Goal: Information Seeking & Learning: Learn about a topic

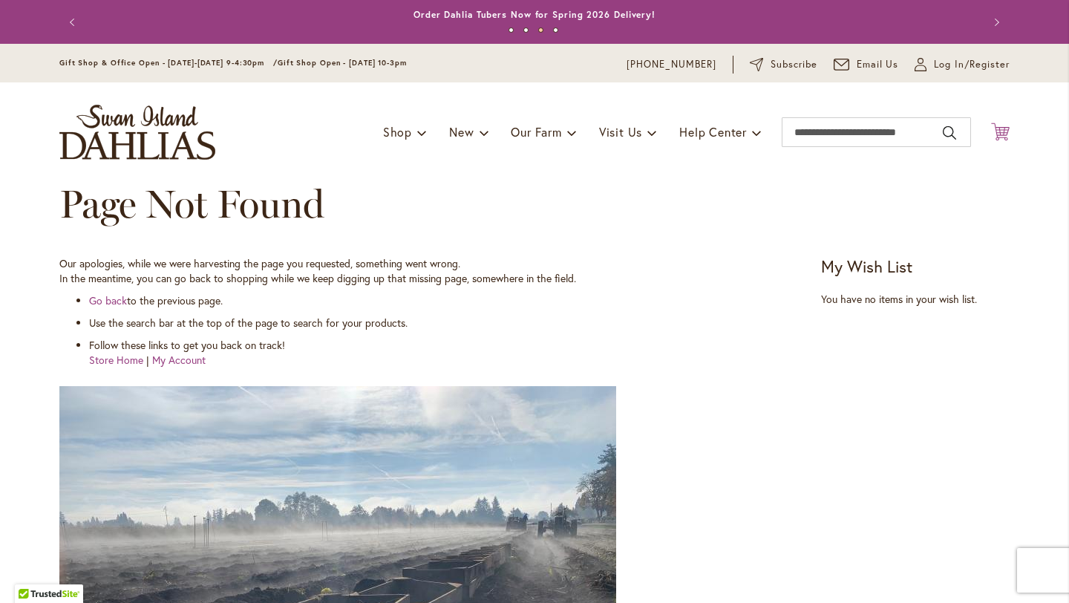
click at [994, 132] on icon "Cart .cls-1 { fill: #231f20; }" at bounding box center [1000, 131] width 19 height 19
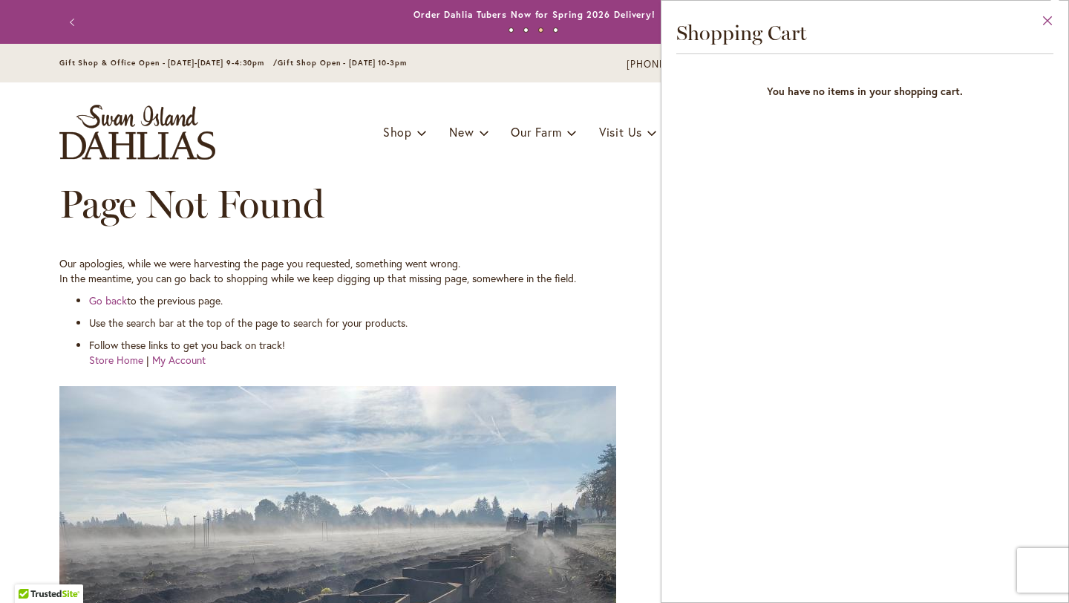
click at [1039, 26] on button "Close" at bounding box center [1047, 24] width 41 height 47
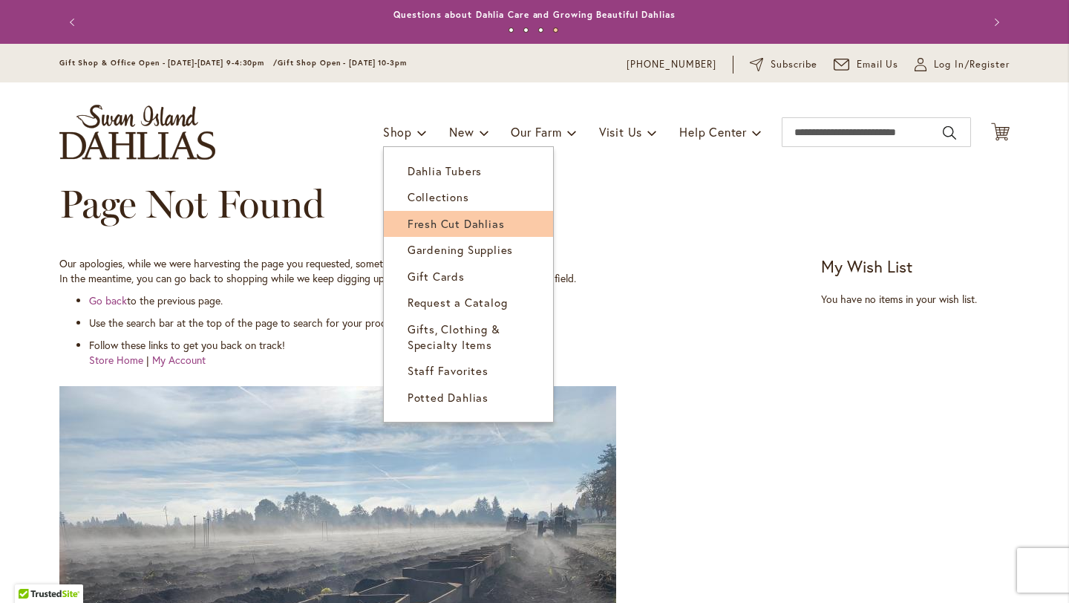
click at [422, 226] on span "Fresh Cut Dahlias" at bounding box center [455, 223] width 97 height 15
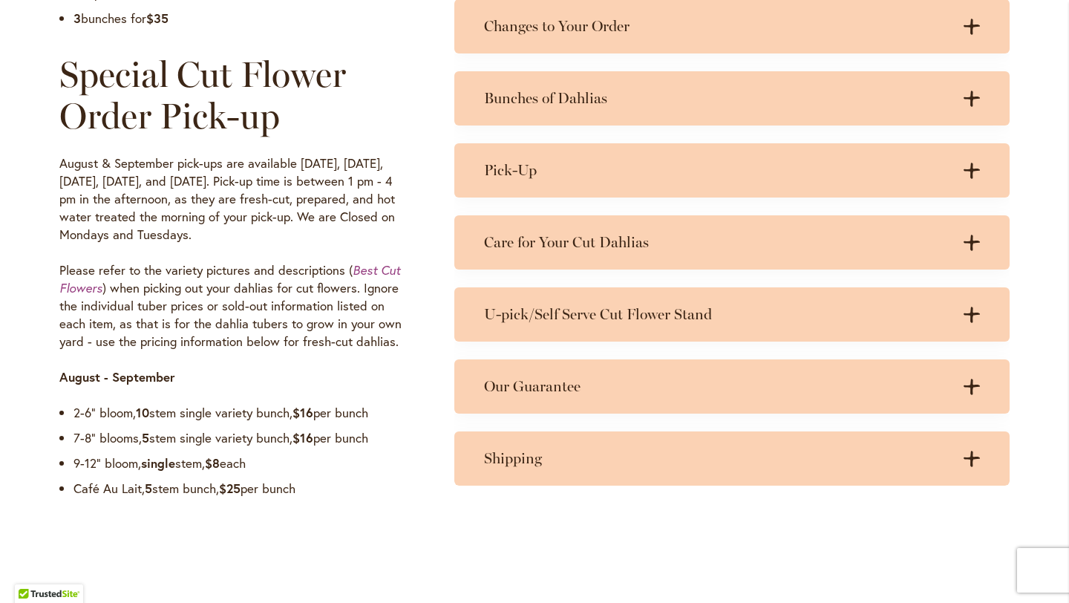
scroll to position [1107, 0]
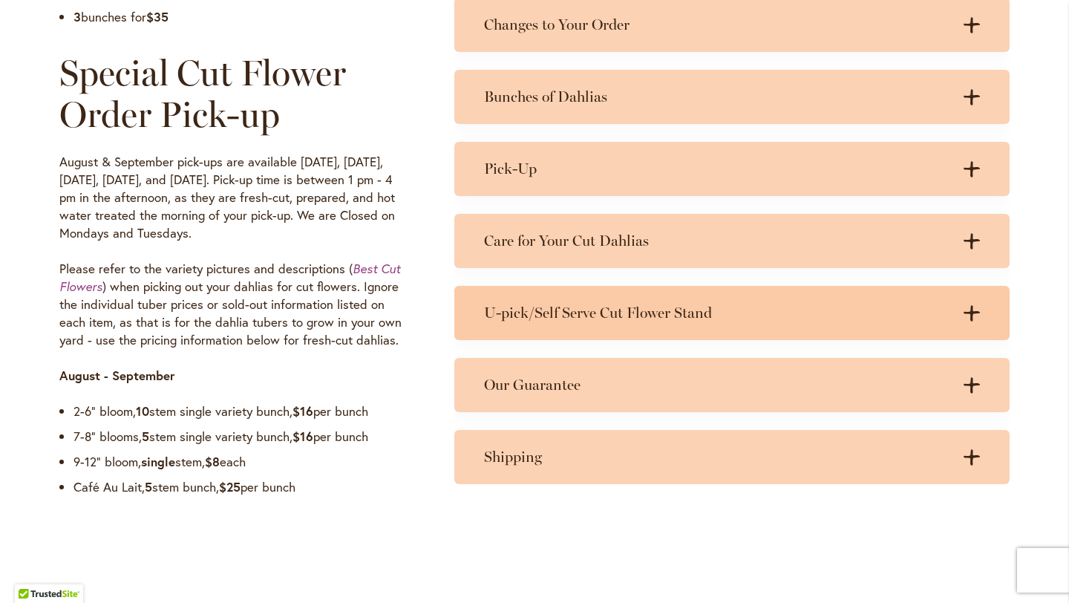
click at [549, 320] on h3 "U-pick/Self Serve Cut Flower Stand" at bounding box center [717, 313] width 466 height 19
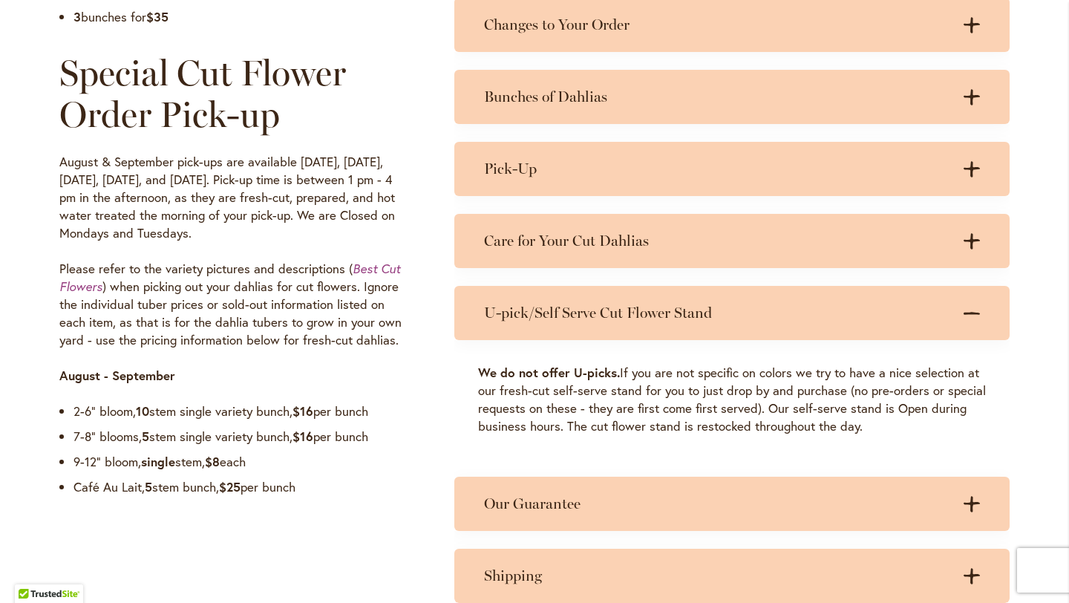
click at [549, 320] on h3 "U-pick/Self Serve Cut Flower Stand" at bounding box center [717, 313] width 466 height 19
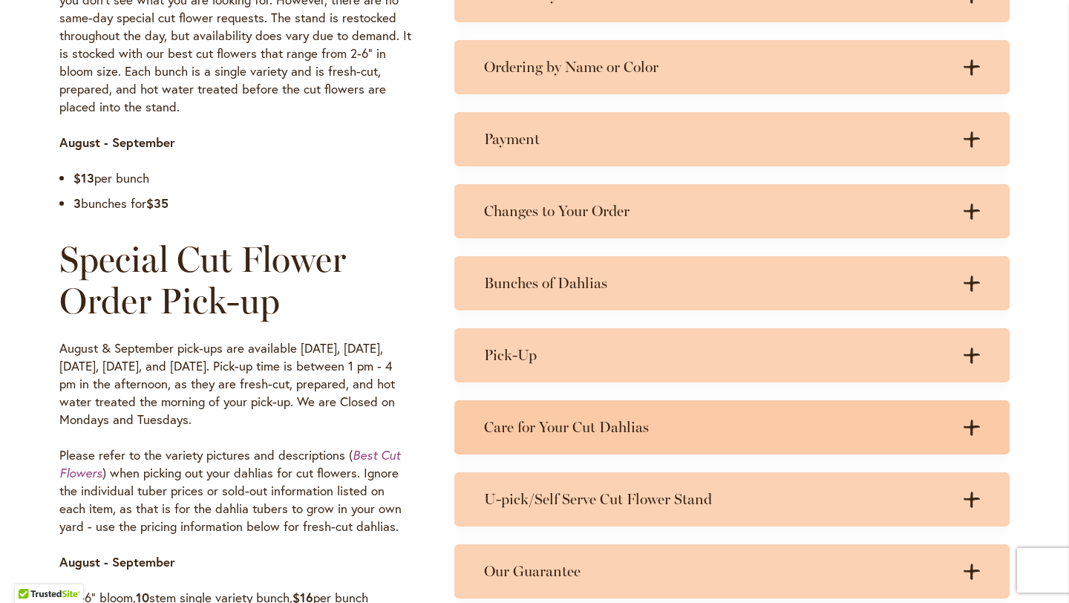
scroll to position [910, 0]
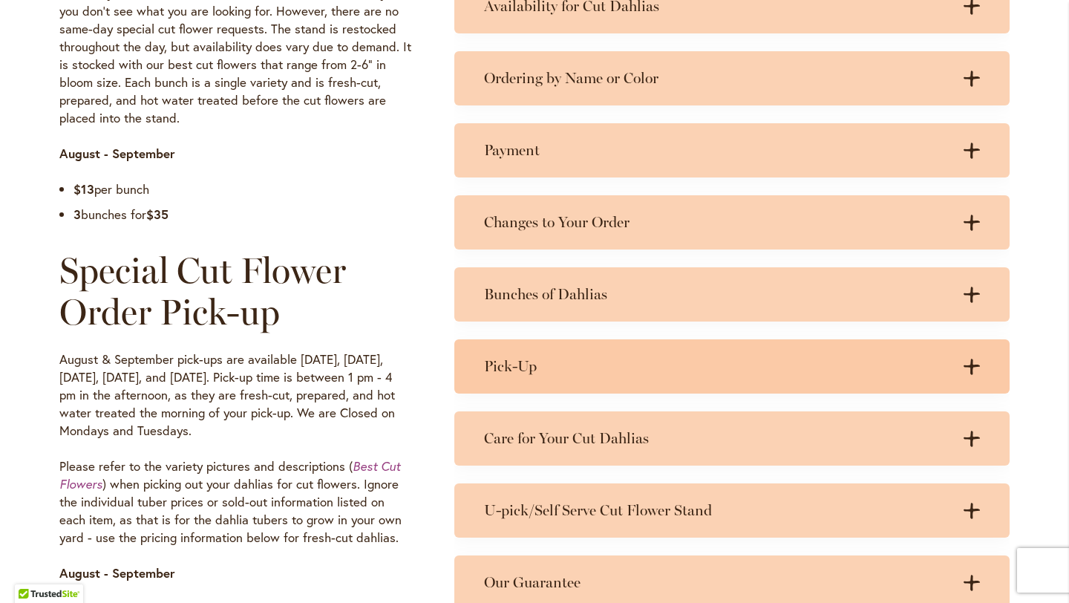
click at [555, 357] on h3 "Pick-Up" at bounding box center [717, 366] width 466 height 19
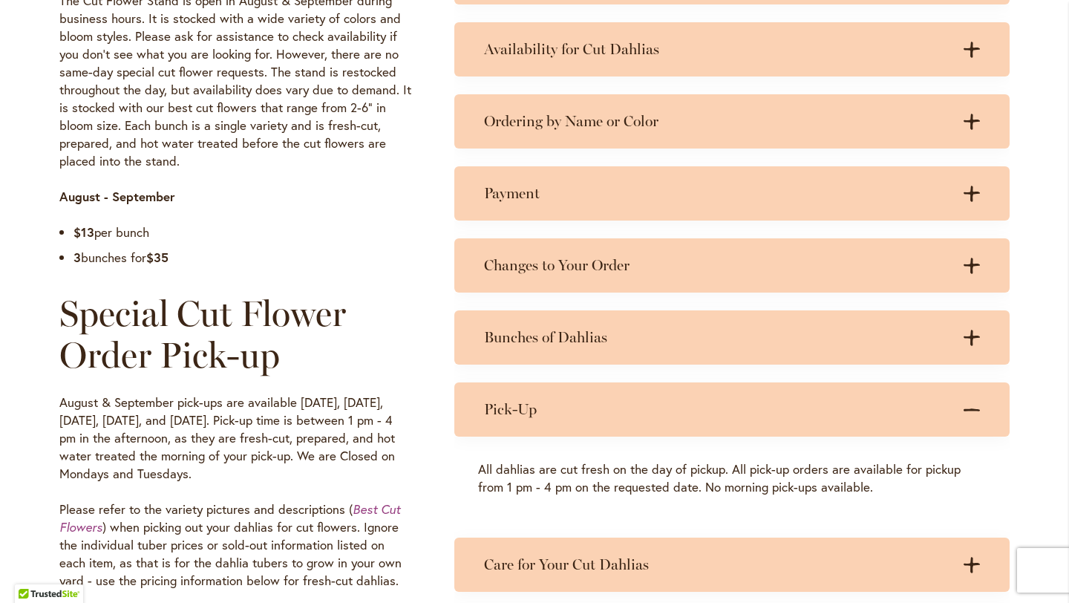
scroll to position [863, 0]
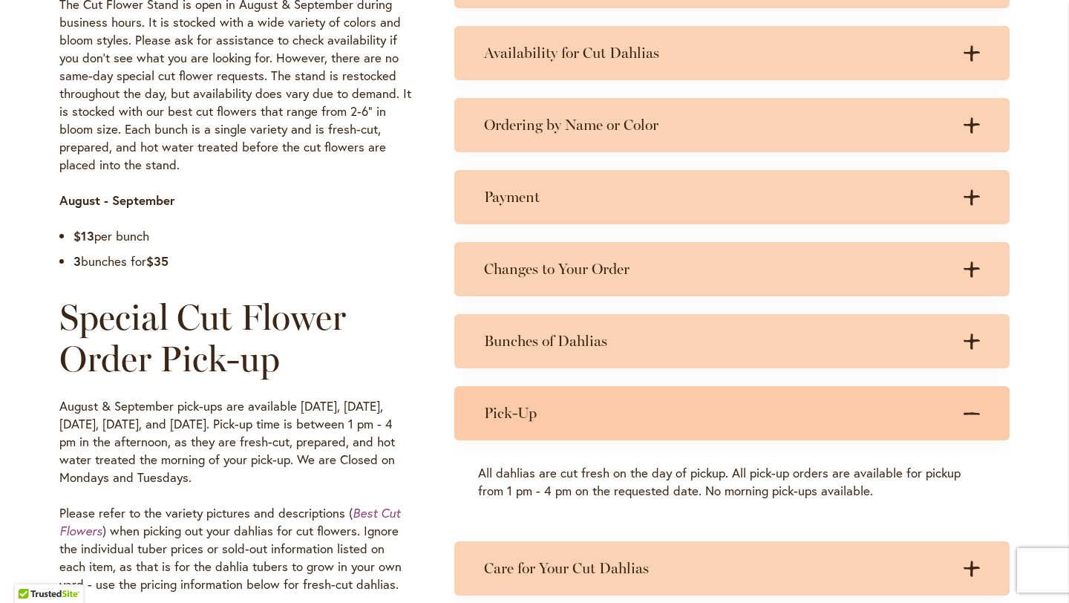
click at [550, 429] on div "Pick-Up .cls-1 { fill: #3c2616; stroke-width: 0px; } .cls-1 { fill: #3c2616; st…" at bounding box center [731, 413] width 555 height 54
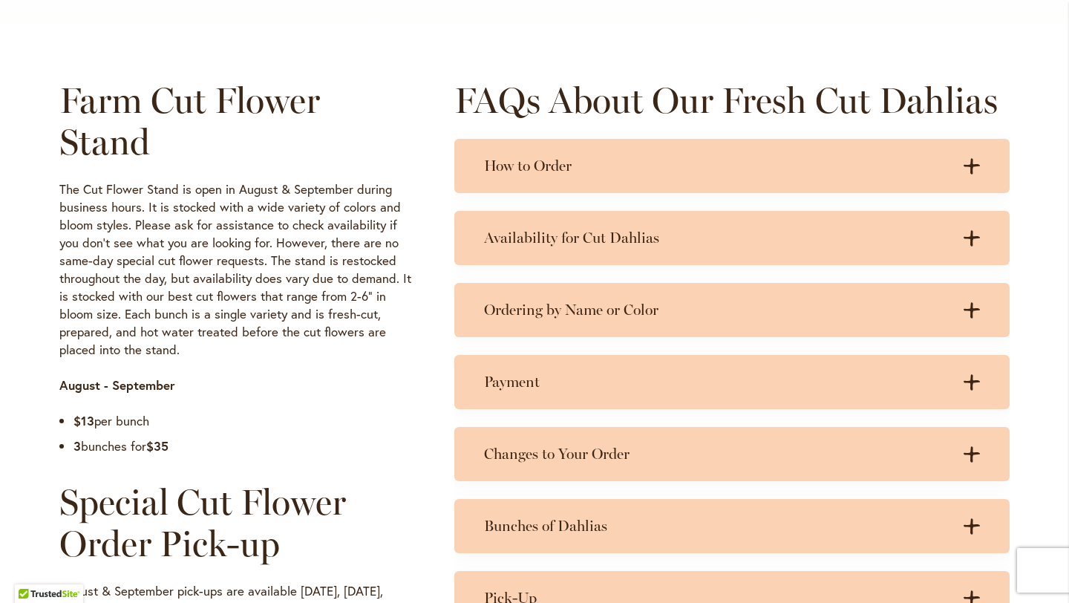
scroll to position [669, 0]
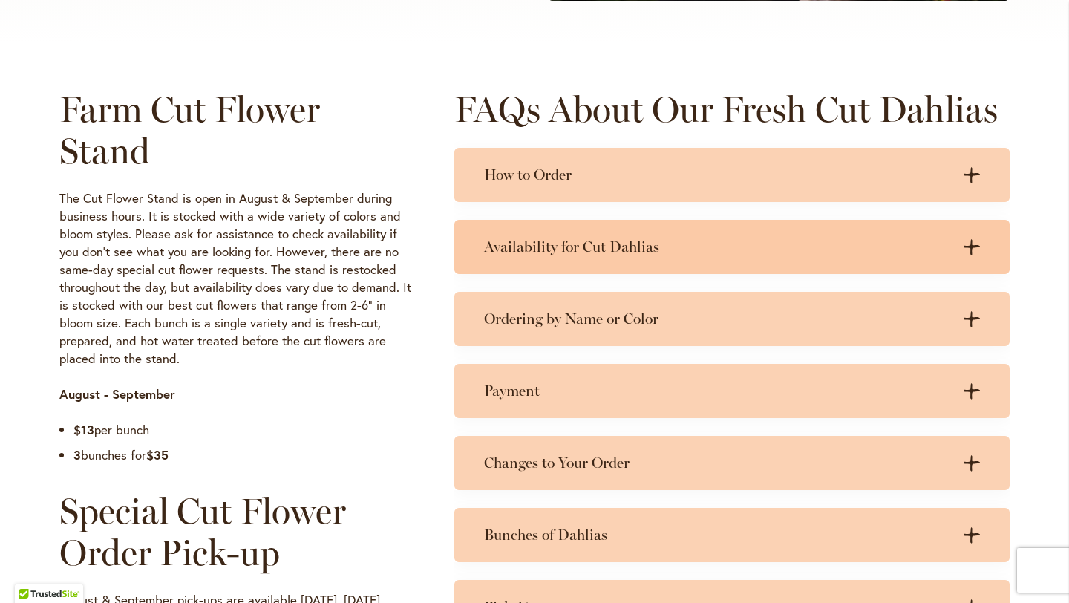
click at [552, 250] on h3 "Availability for Cut Dahlias" at bounding box center [717, 247] width 466 height 19
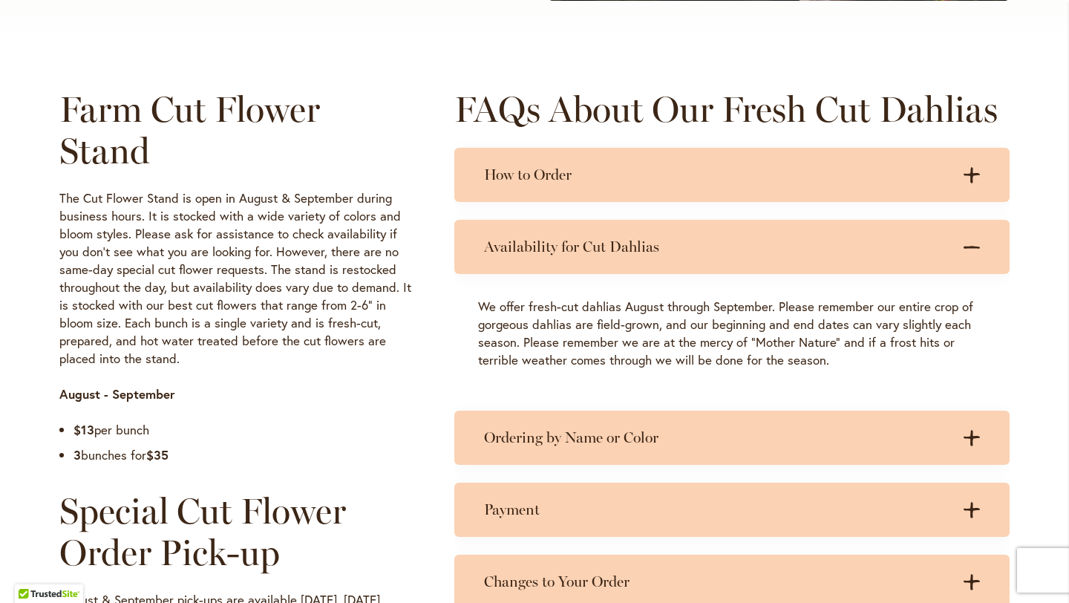
click at [552, 250] on h3 "Availability for Cut Dahlias" at bounding box center [717, 247] width 466 height 19
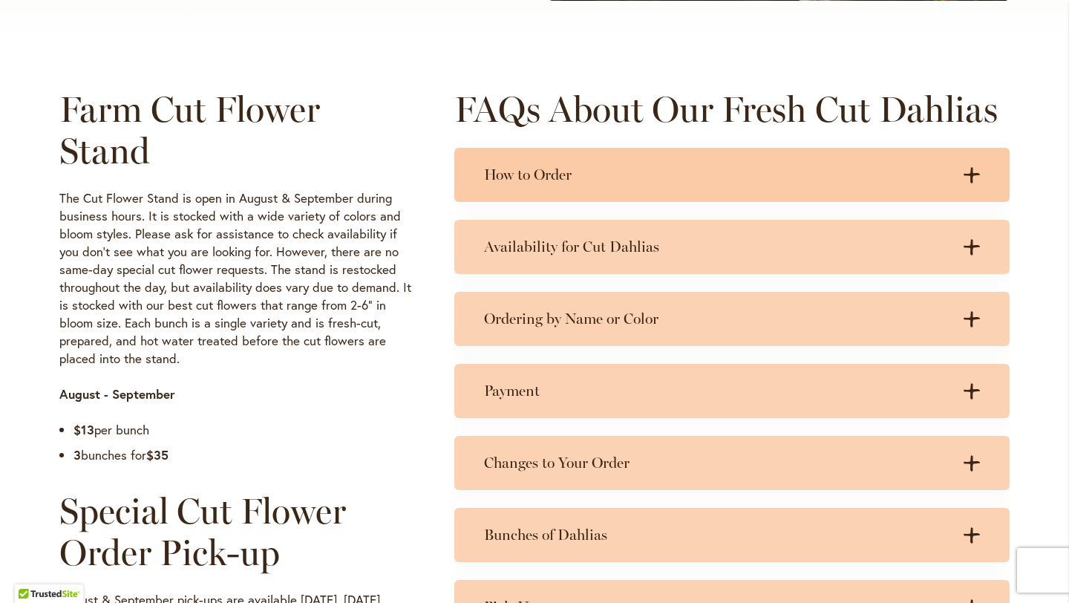
click at [551, 174] on h3 "How to Order" at bounding box center [717, 175] width 466 height 19
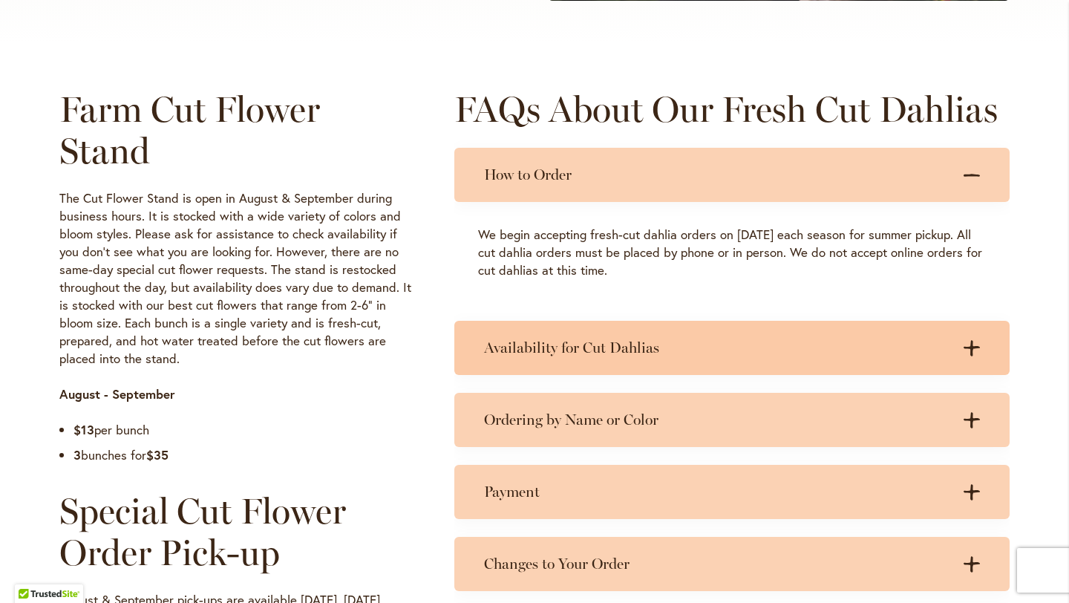
click at [582, 357] on div "Availability for Cut Dahlias .cls-1 { fill: #3c2616; stroke-width: 0px; } .cls-…" at bounding box center [731, 348] width 555 height 54
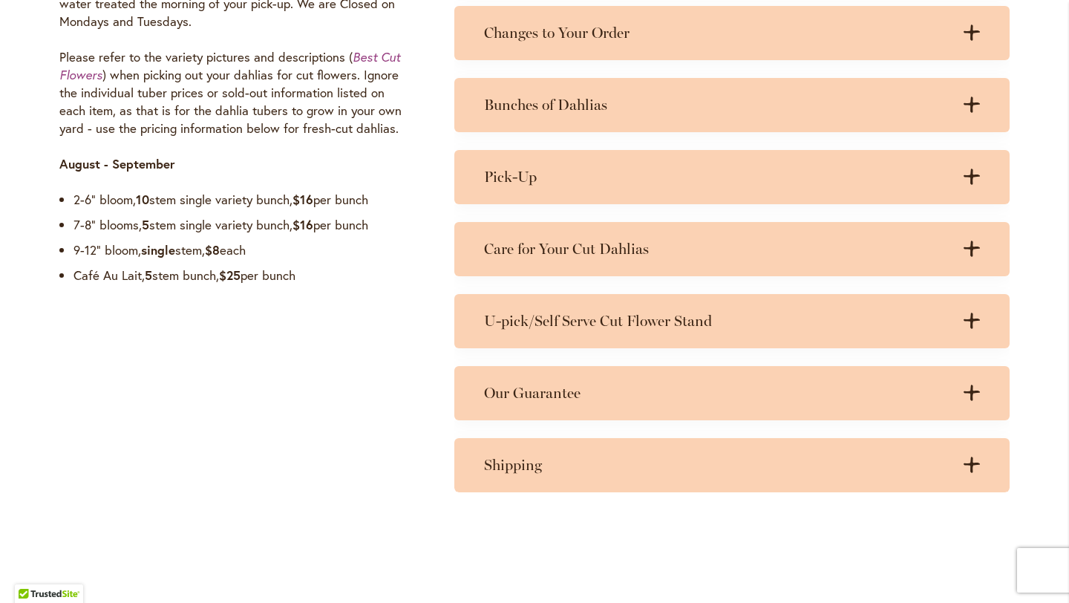
scroll to position [1322, 0]
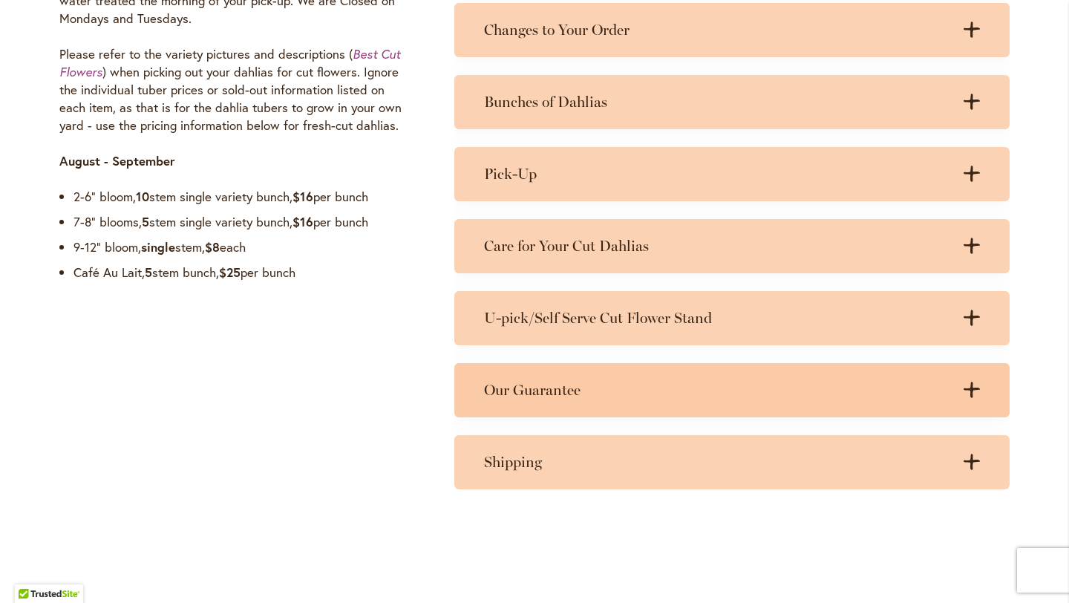
click at [564, 382] on h3 "Our Guarantee" at bounding box center [717, 390] width 466 height 19
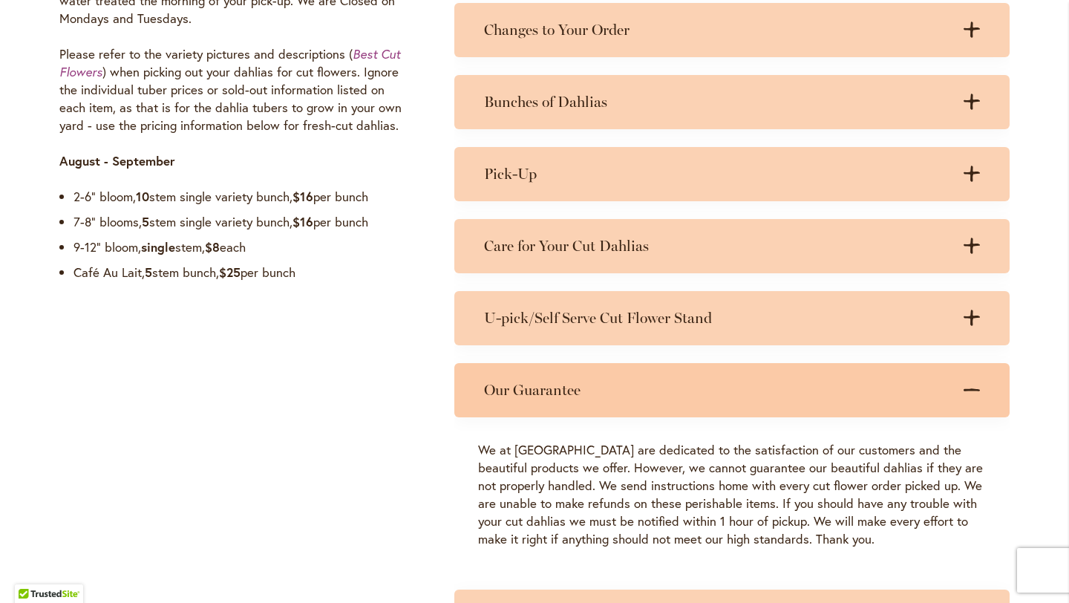
click at [564, 382] on h3 "Our Guarantee" at bounding box center [717, 390] width 466 height 19
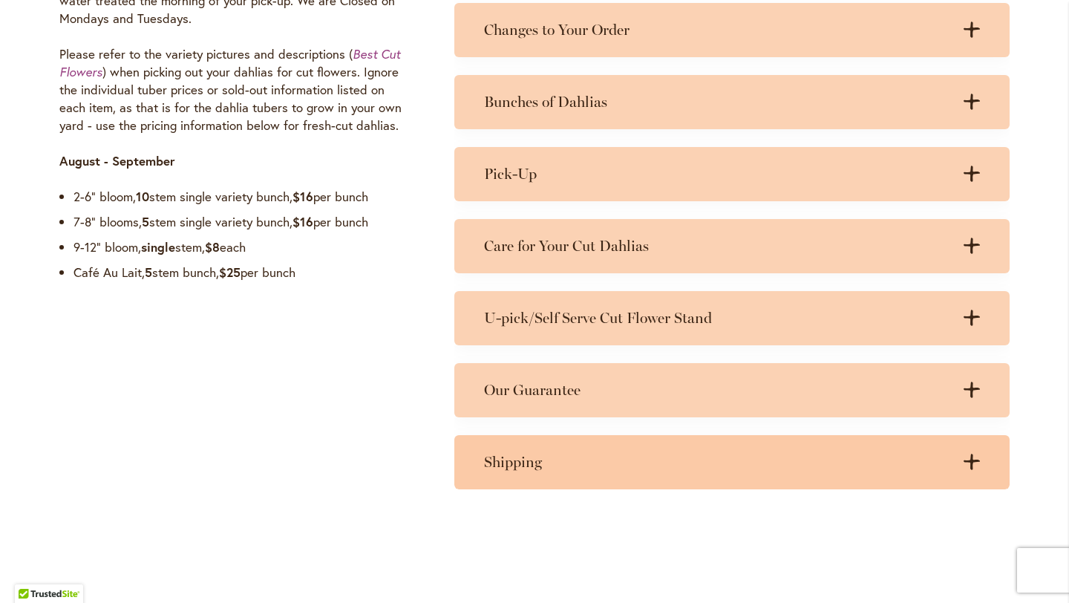
click at [576, 455] on h3 "Shipping" at bounding box center [717, 462] width 466 height 19
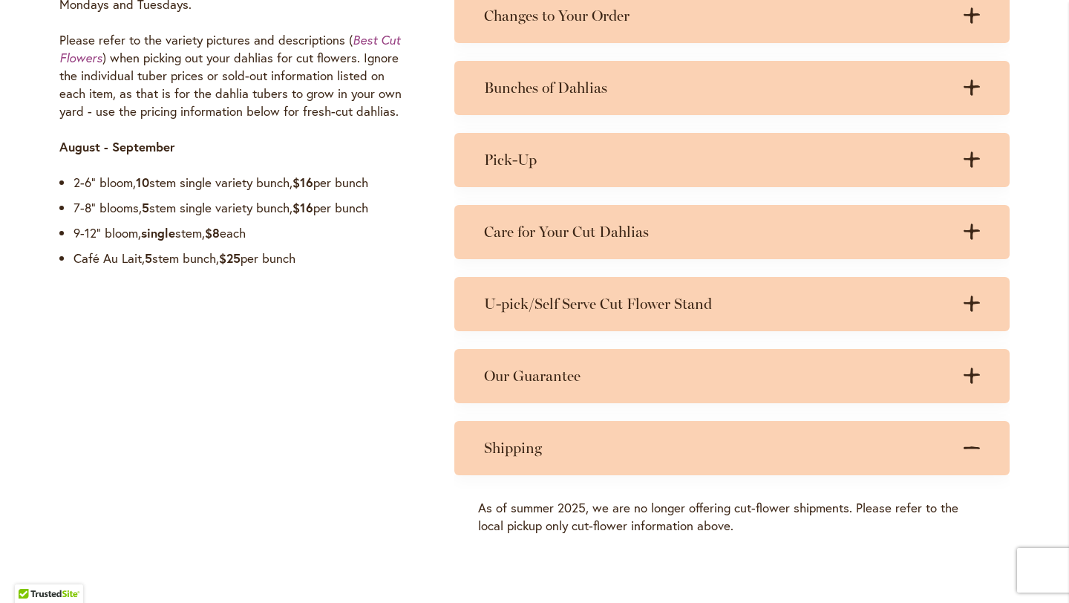
scroll to position [1338, 0]
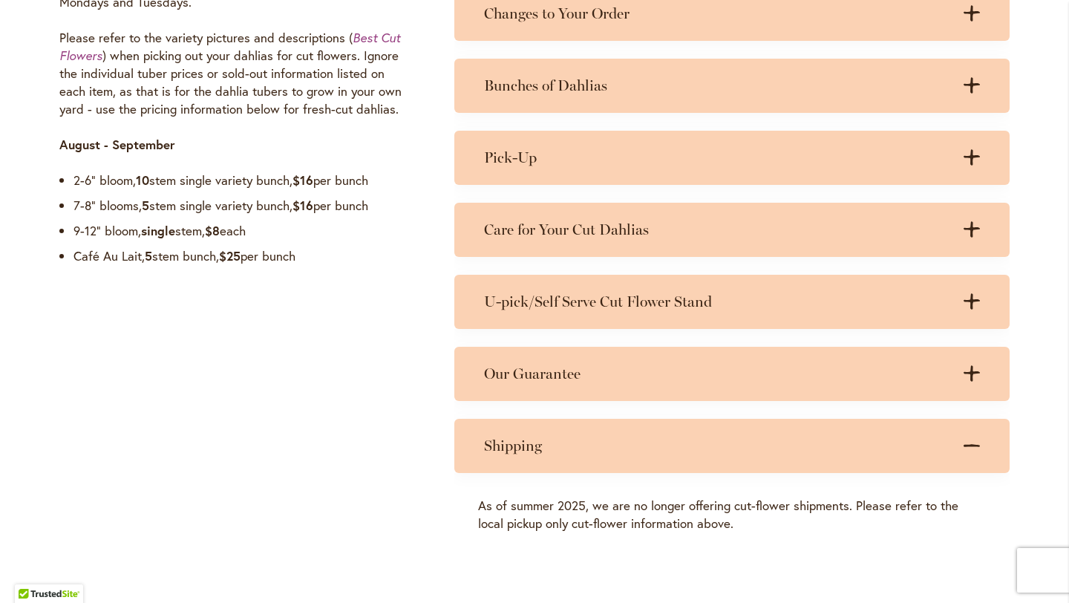
click at [576, 455] on div "Shipping .cls-1 { fill: #3c2616; stroke-width: 0px; } .cls-1 { fill: #3c2616; s…" at bounding box center [731, 446] width 555 height 54
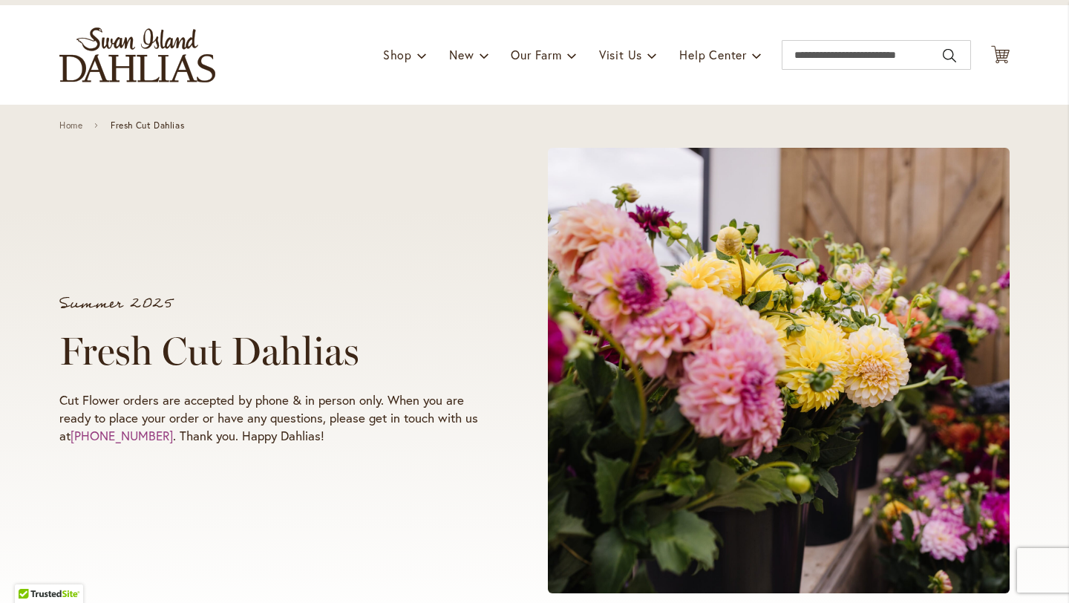
scroll to position [76, 0]
